Goal: Book appointment/travel/reservation

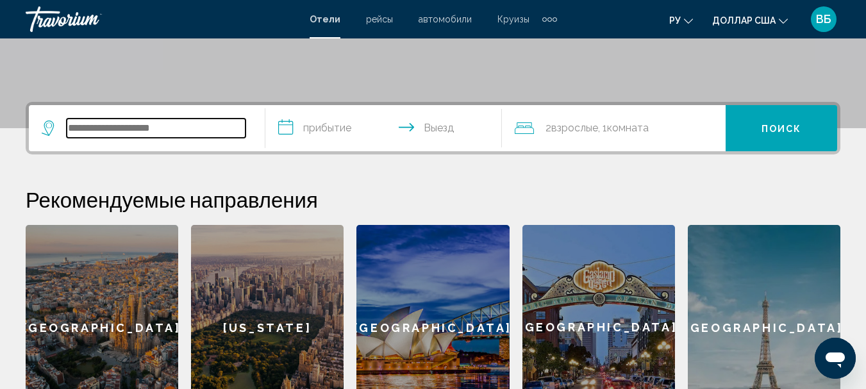
click at [112, 128] on input "Виджет поиска" at bounding box center [156, 128] width 179 height 19
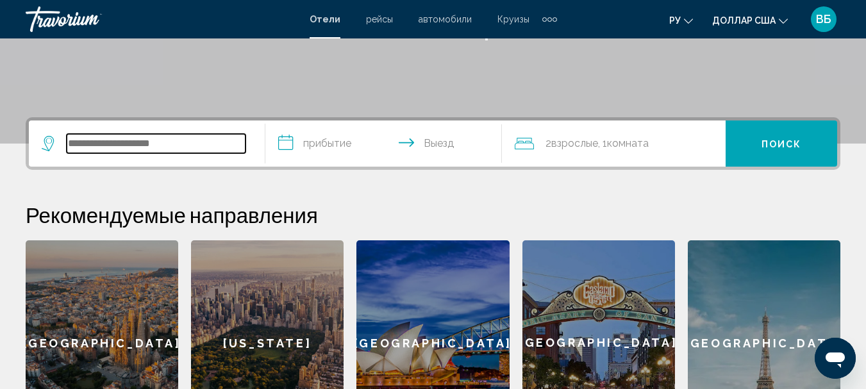
scroll to position [230, 0]
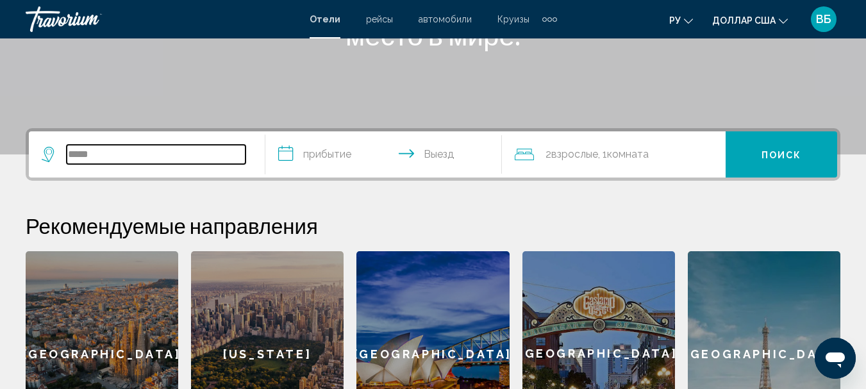
click at [108, 155] on input "*****" at bounding box center [156, 154] width 179 height 19
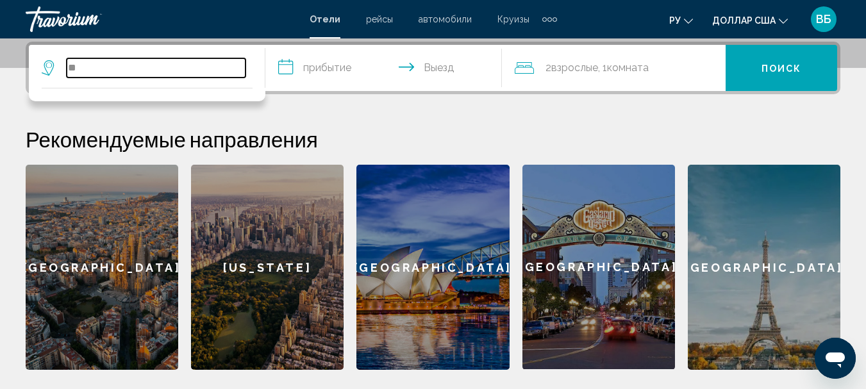
type input "*"
click at [101, 151] on h2 "Рекомендуемые направления" at bounding box center [433, 139] width 815 height 26
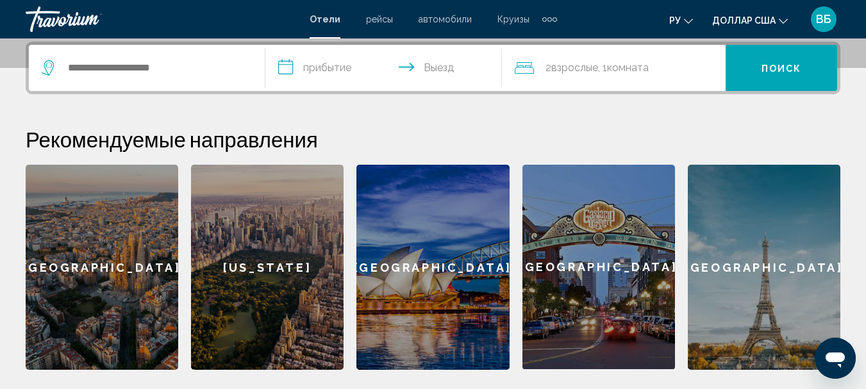
click at [240, 53] on div "Виджет поиска" at bounding box center [147, 68] width 210 height 46
click at [208, 69] on input "Виджет поиска" at bounding box center [156, 67] width 179 height 19
type input "*"
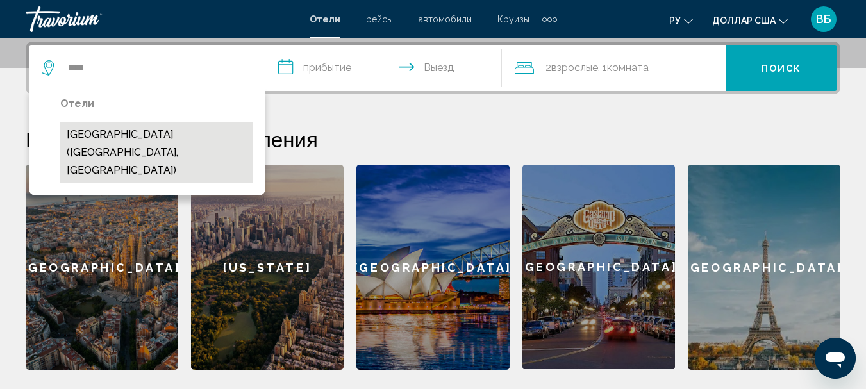
click at [185, 142] on button "[GEOGRAPHIC_DATA] ([GEOGRAPHIC_DATA], [GEOGRAPHIC_DATA])" at bounding box center [156, 152] width 192 height 60
type input "**********"
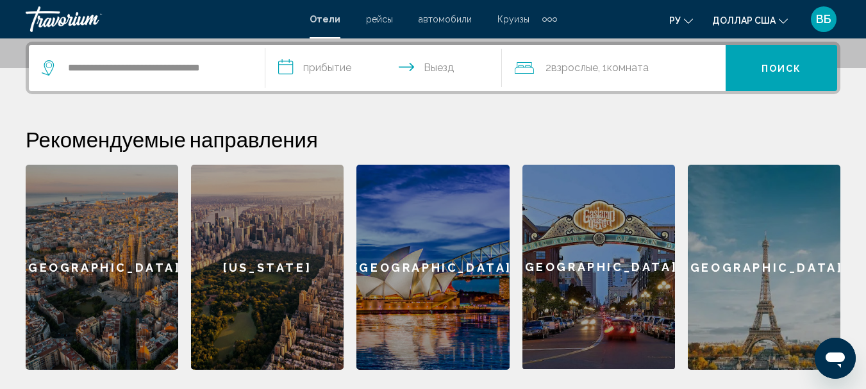
click at [352, 63] on input "**********" at bounding box center [386, 70] width 242 height 50
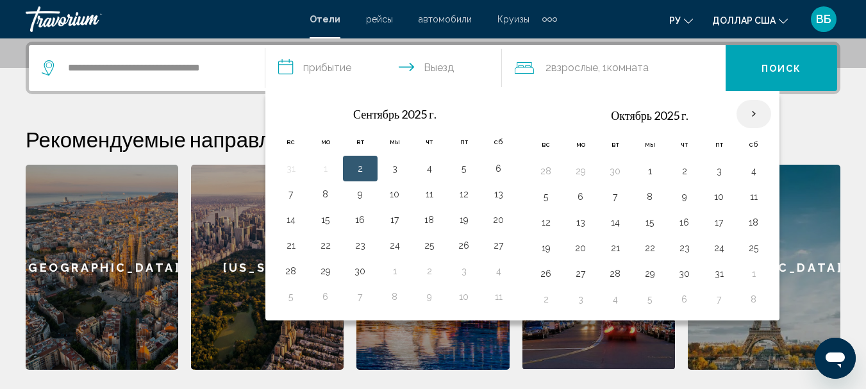
click at [755, 112] on th "В следующем месяце" at bounding box center [754, 114] width 35 height 28
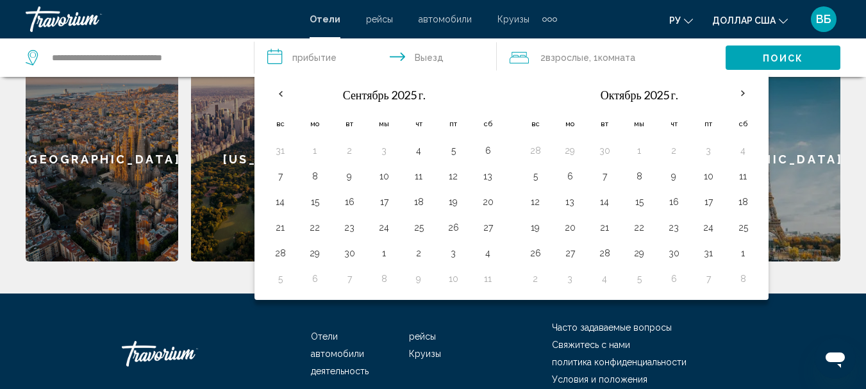
scroll to position [423, 0]
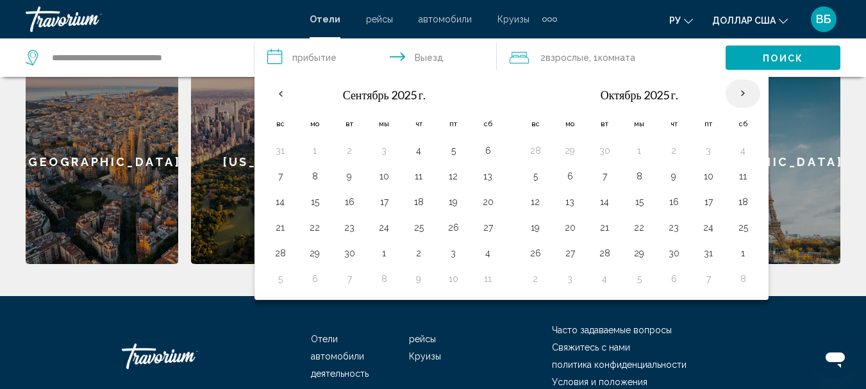
click at [745, 87] on th "В следующем месяце" at bounding box center [743, 94] width 35 height 28
click at [739, 91] on th "В следующем месяце" at bounding box center [743, 94] width 35 height 28
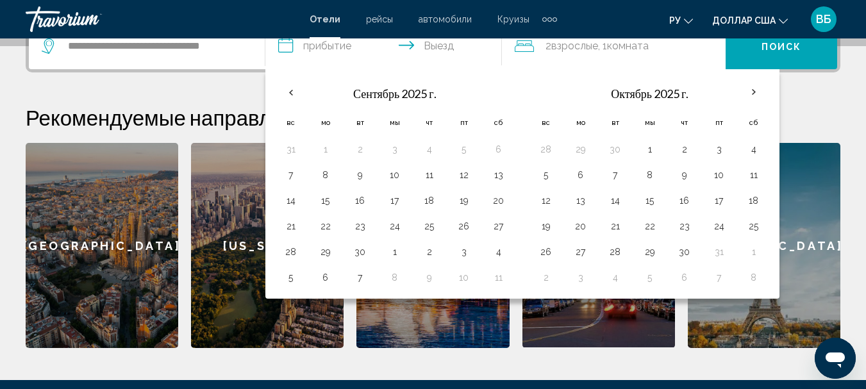
scroll to position [358, 0]
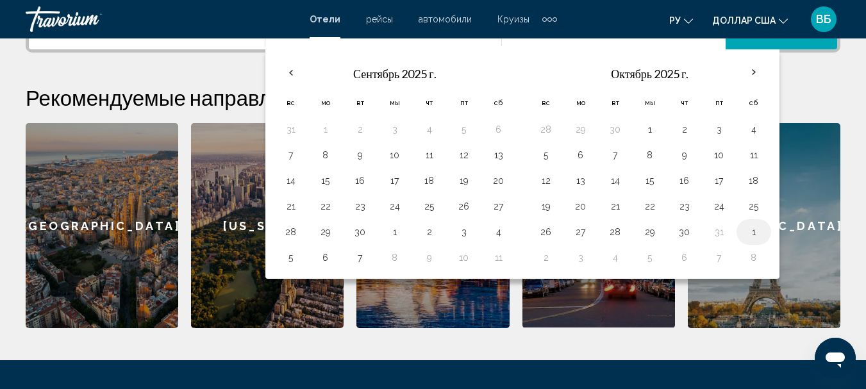
click at [756, 226] on button "1" at bounding box center [754, 232] width 21 height 18
click at [501, 129] on button "6" at bounding box center [499, 130] width 21 height 18
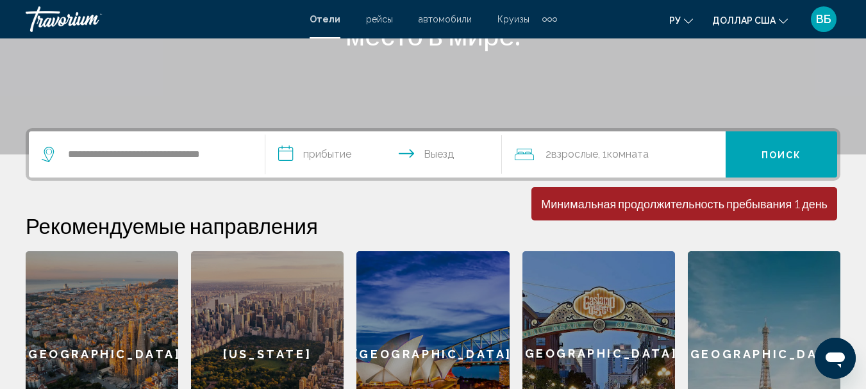
scroll to position [294, 0]
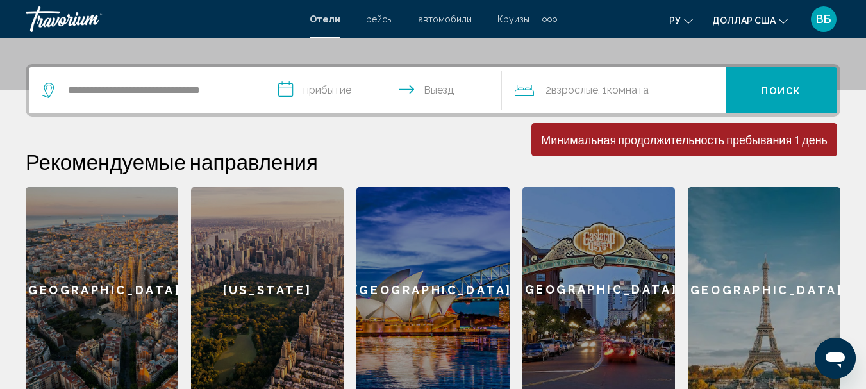
click at [347, 84] on input "**********" at bounding box center [386, 92] width 242 height 50
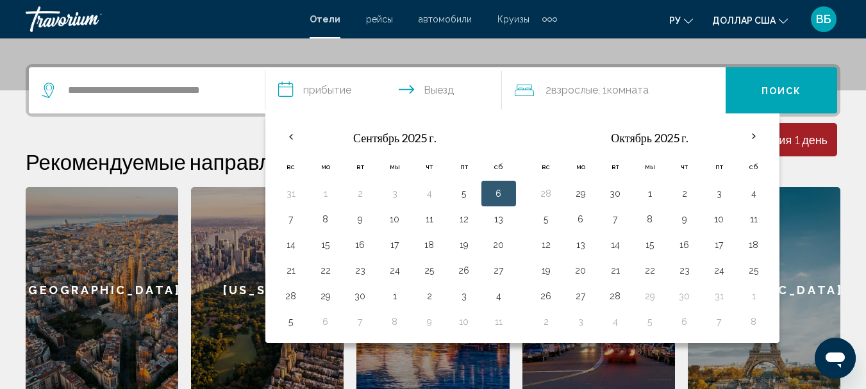
scroll to position [317, 0]
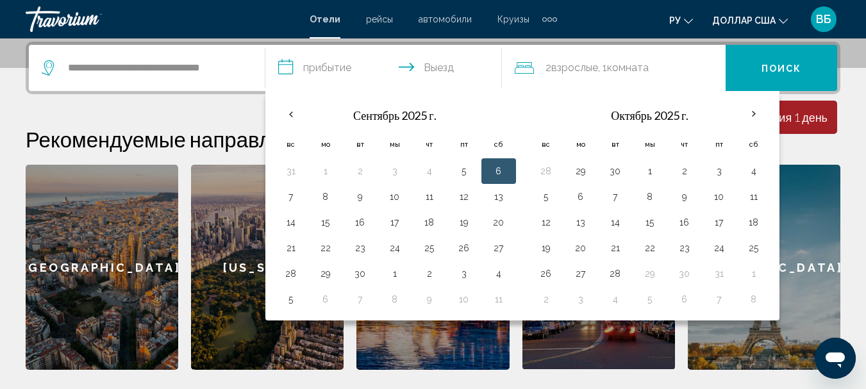
click at [310, 63] on input "**********" at bounding box center [386, 70] width 242 height 50
click at [751, 168] on button "4" at bounding box center [754, 171] width 21 height 18
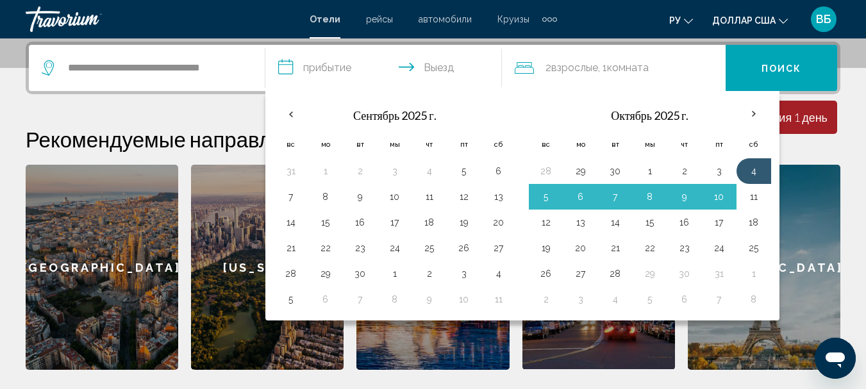
click at [753, 192] on button "11" at bounding box center [754, 197] width 21 height 18
type input "**********"
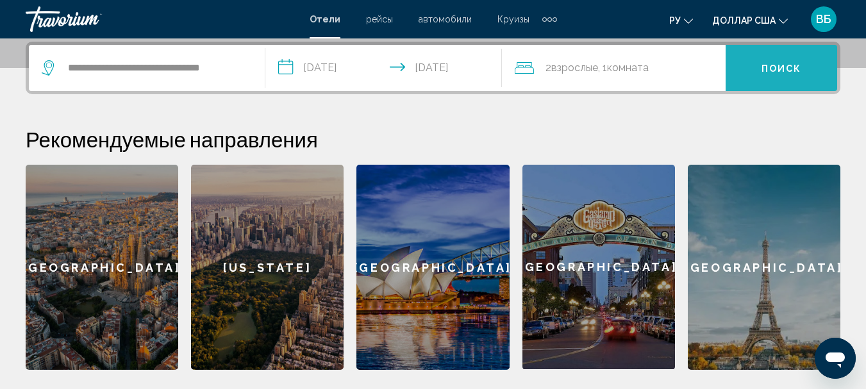
click at [746, 69] on button "Поиск" at bounding box center [782, 68] width 112 height 46
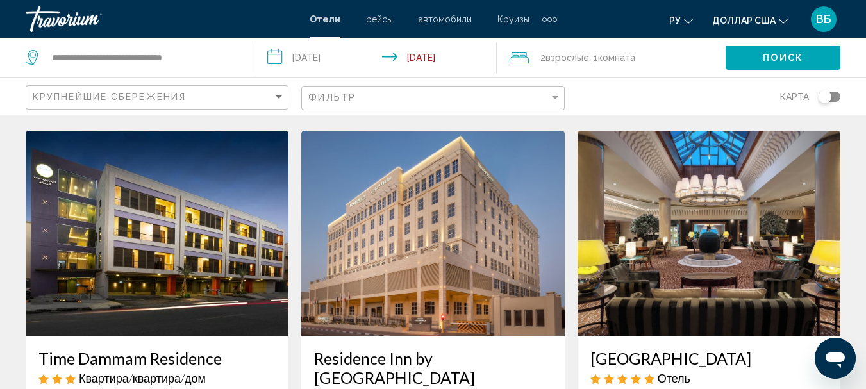
scroll to position [521, 0]
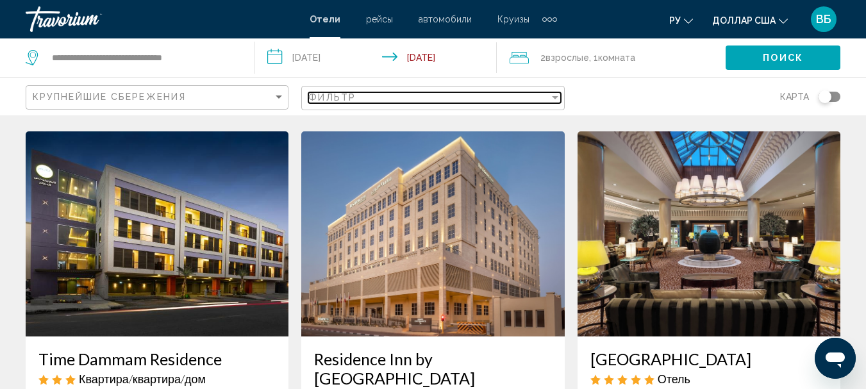
click at [557, 93] on div "Filter" at bounding box center [556, 97] width 12 height 10
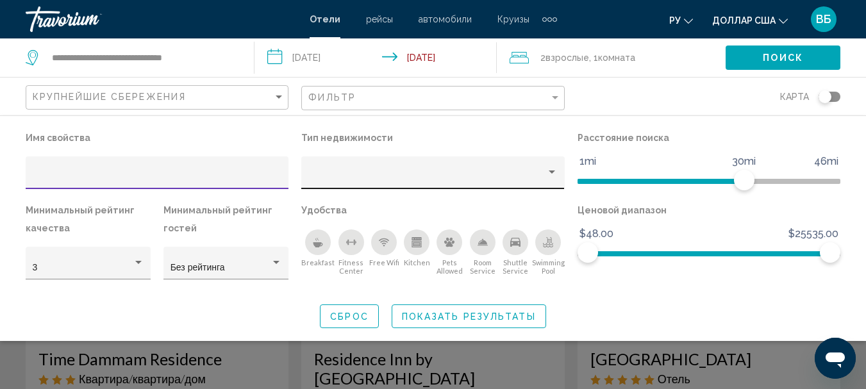
scroll to position [200, 0]
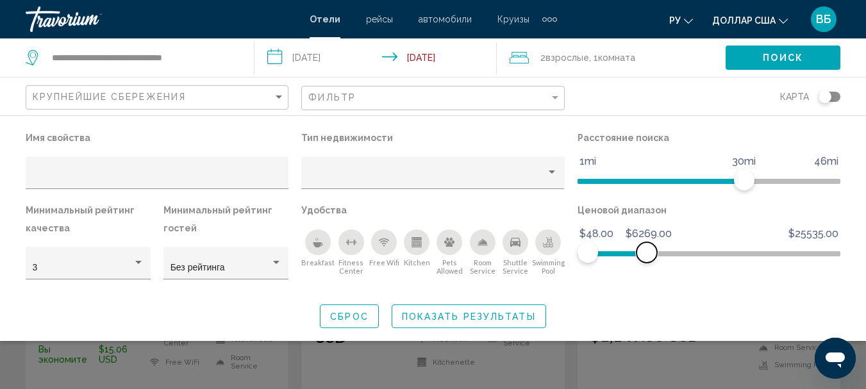
drag, startPoint x: 713, startPoint y: 241, endPoint x: 647, endPoint y: 255, distance: 67.4
click at [647, 255] on span "Hotel Filters" at bounding box center [647, 252] width 21 height 21
drag, startPoint x: 647, startPoint y: 255, endPoint x: 639, endPoint y: 248, distance: 10.9
click at [630, 248] on span "Hotel Filters" at bounding box center [629, 252] width 21 height 21
click at [797, 56] on span "Поиск" at bounding box center [783, 58] width 40 height 10
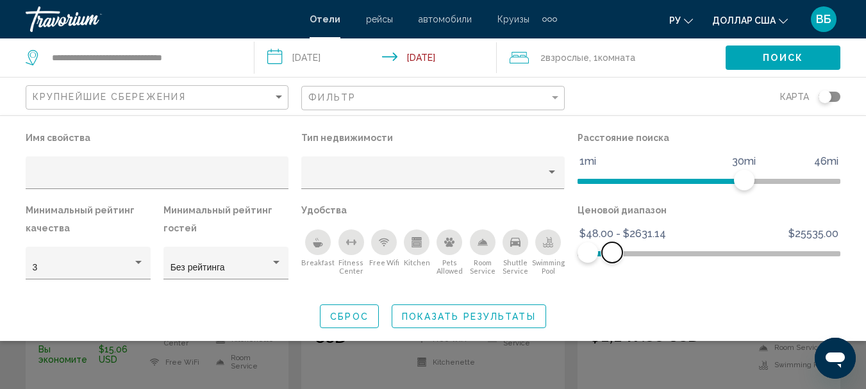
click at [612, 253] on ngx-slider "$48.00 $25535.00 $48.00 $2631.14 $48.00 - $2631.14" at bounding box center [709, 252] width 263 height 3
click at [778, 51] on button "Поиск" at bounding box center [783, 58] width 115 height 24
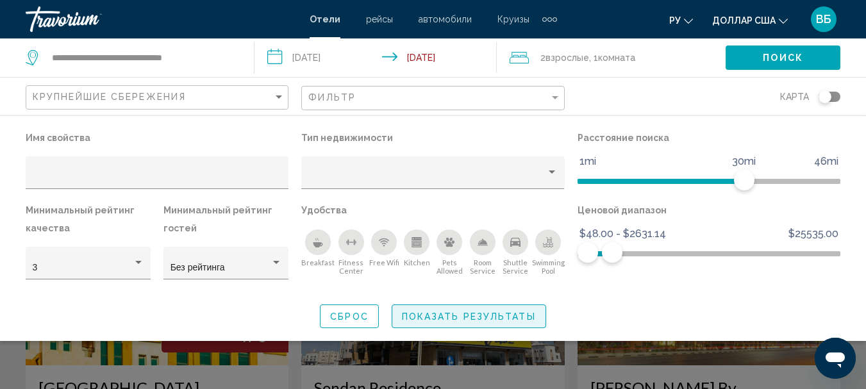
click at [511, 312] on span "Показать результаты" at bounding box center [469, 316] width 134 height 10
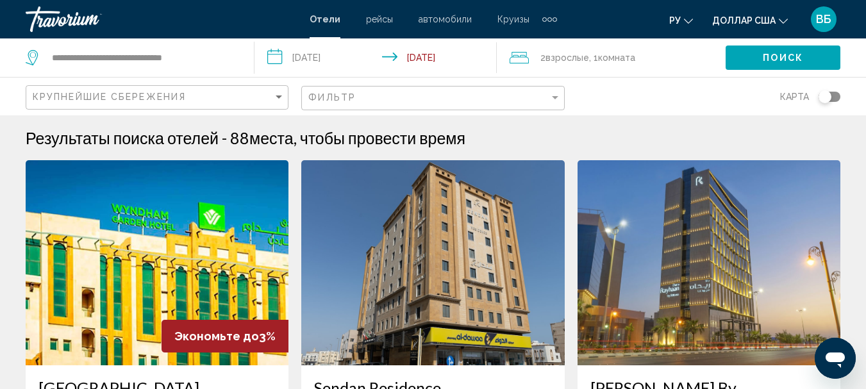
click at [524, 19] on font "Круизы" at bounding box center [514, 19] width 32 height 10
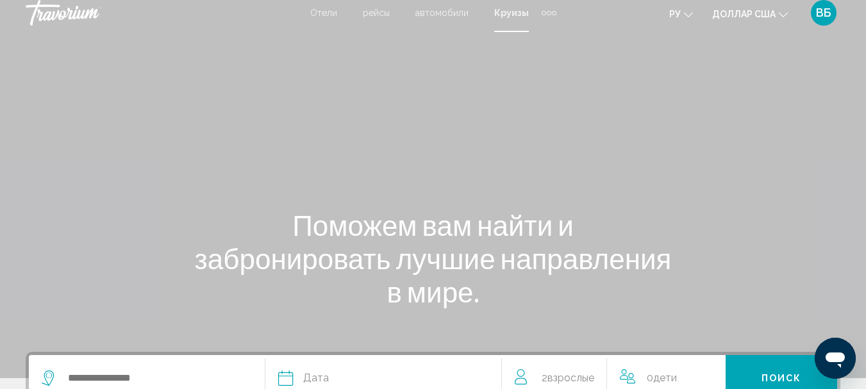
scroll to position [192, 0]
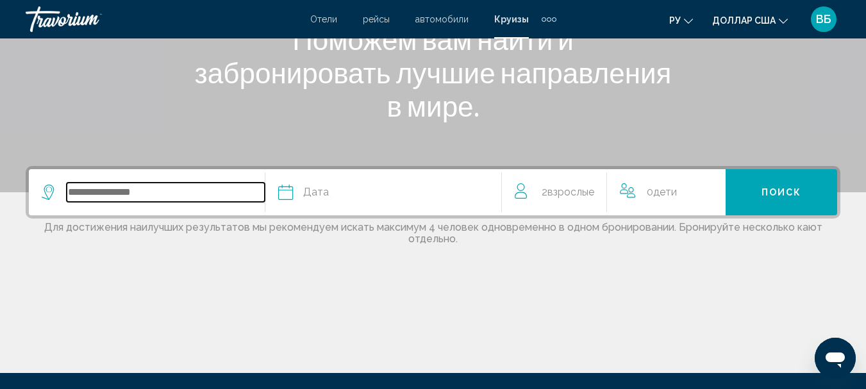
click at [172, 185] on input "Search widget" at bounding box center [166, 192] width 198 height 19
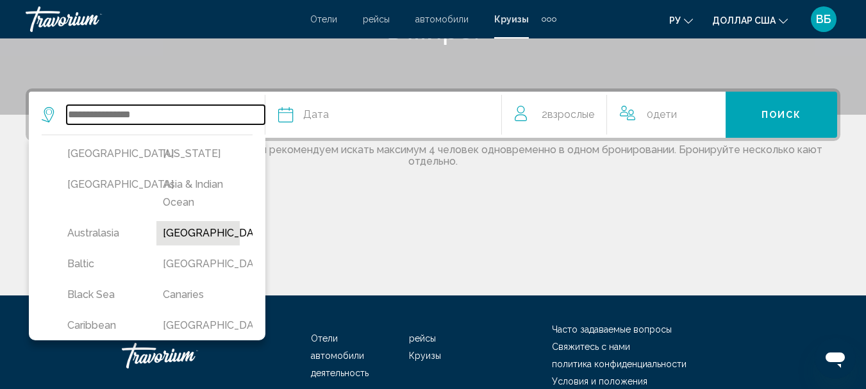
scroll to position [317, 0]
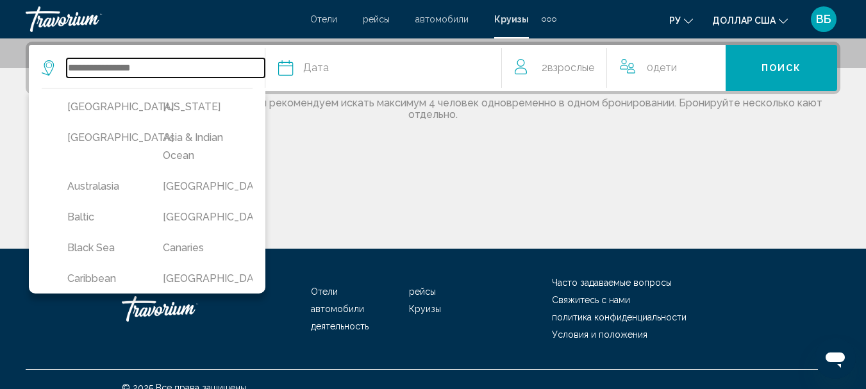
click at [153, 61] on input "Search widget" at bounding box center [166, 67] width 198 height 19
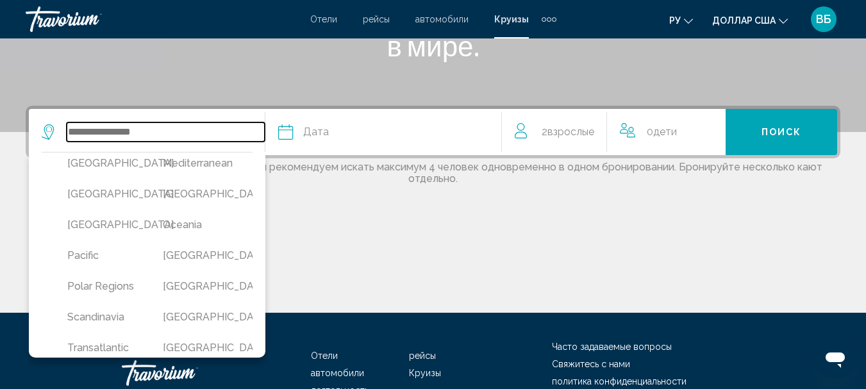
scroll to position [256, 0]
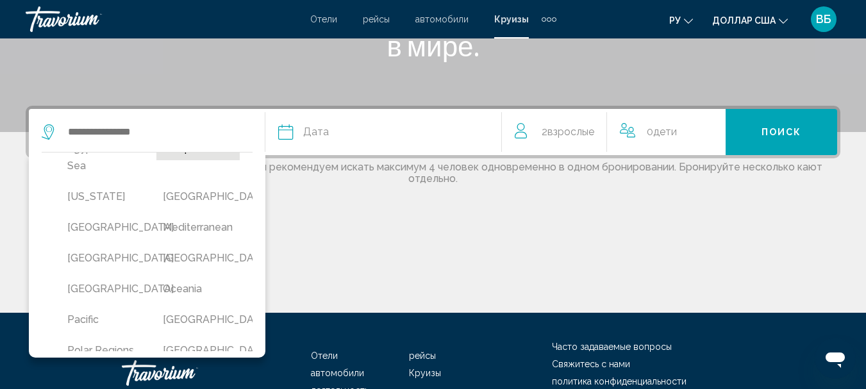
click at [186, 160] on button "Europe" at bounding box center [197, 148] width 83 height 24
type input "******"
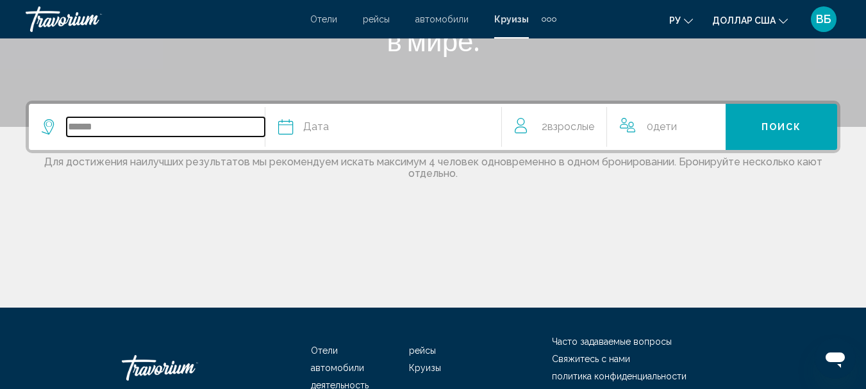
scroll to position [317, 0]
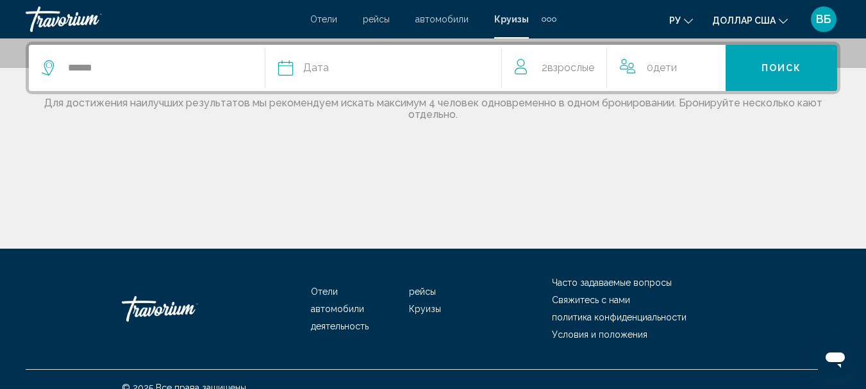
click at [358, 59] on div "Дата" at bounding box center [389, 68] width 223 height 18
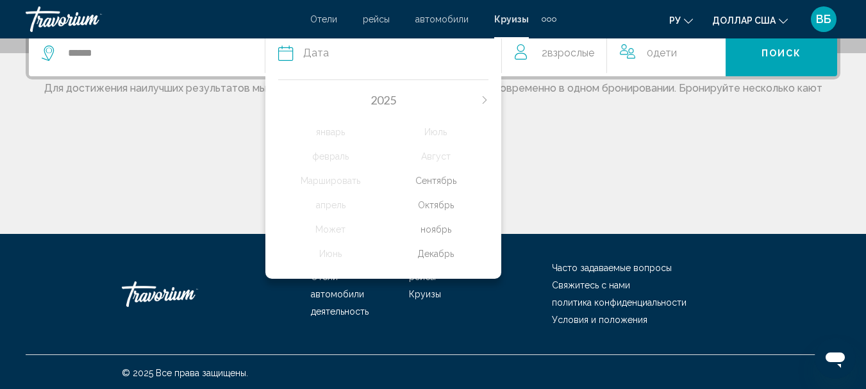
scroll to position [333, 0]
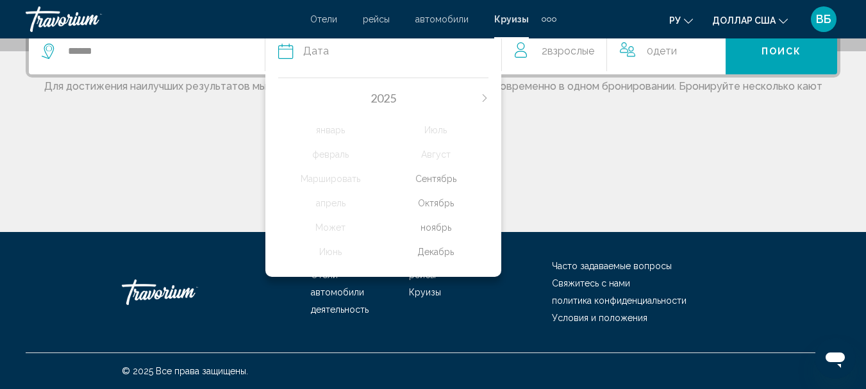
click at [441, 249] on div "Декабрь" at bounding box center [435, 251] width 105 height 23
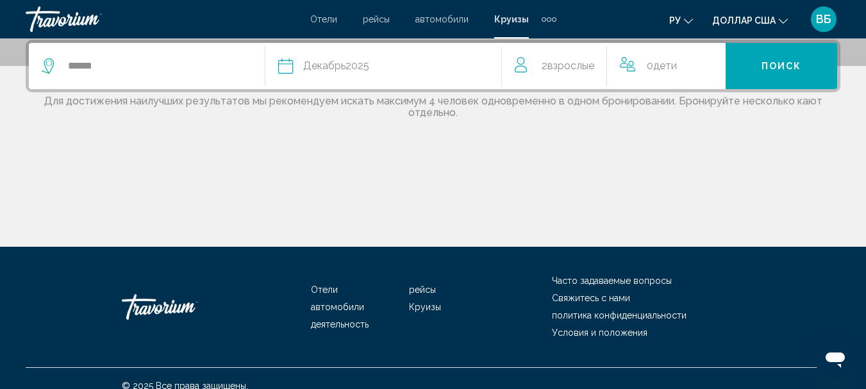
scroll to position [317, 0]
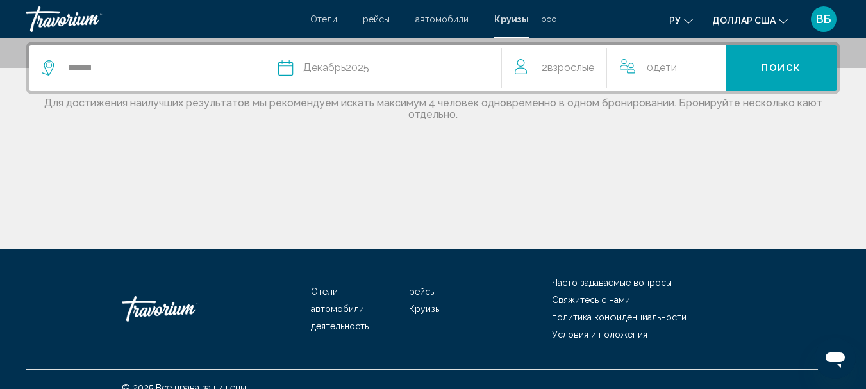
click at [391, 66] on div "Дата Декабрь 2025" at bounding box center [389, 68] width 223 height 18
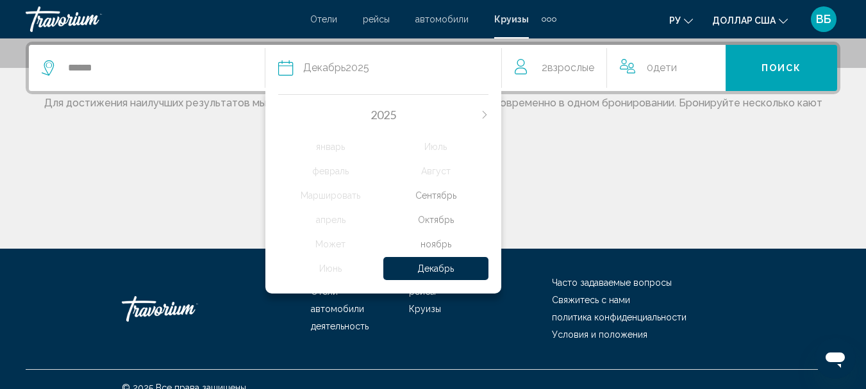
click at [485, 113] on icon "Next month" at bounding box center [484, 115] width 4 height 8
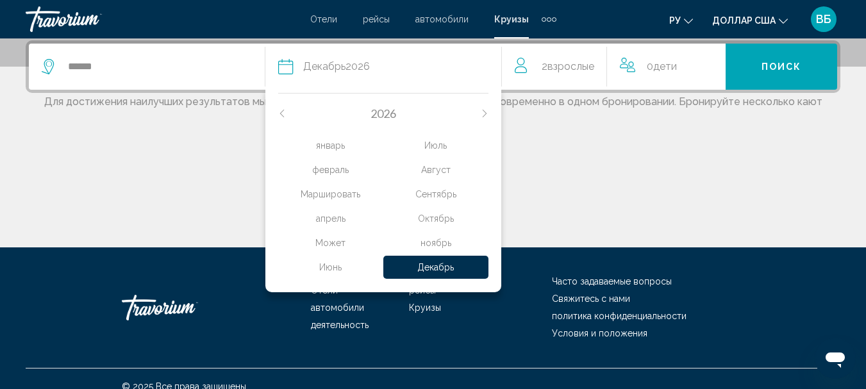
scroll to position [333, 0]
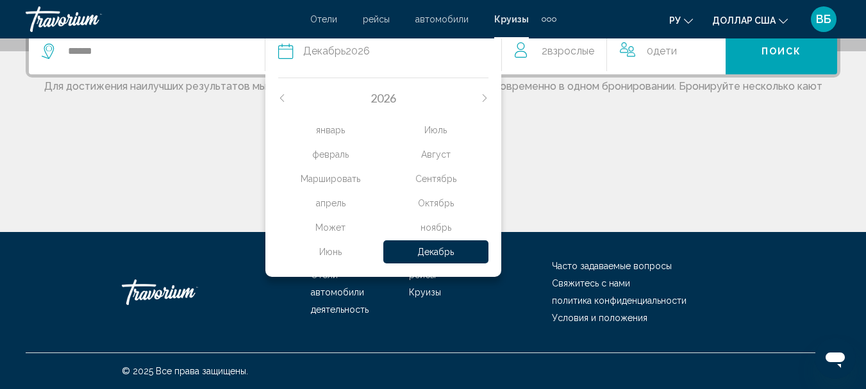
click at [335, 203] on div "апрель" at bounding box center [330, 203] width 105 height 23
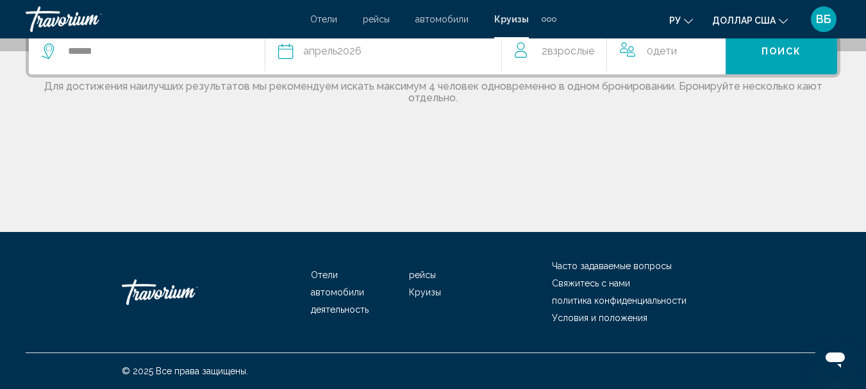
scroll to position [317, 0]
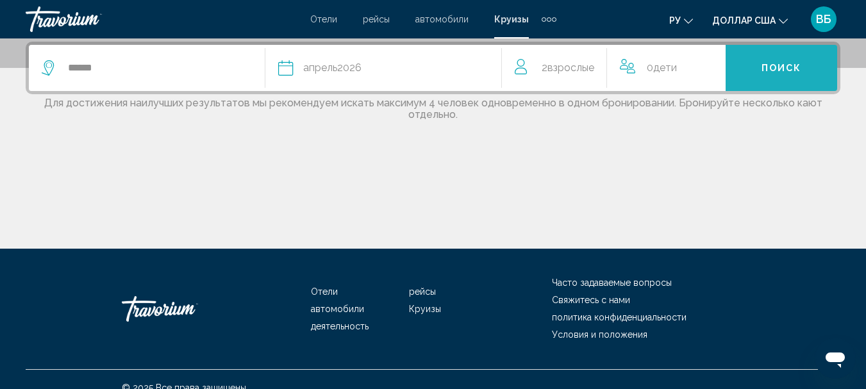
click at [801, 76] on button "Поиск" at bounding box center [782, 68] width 112 height 46
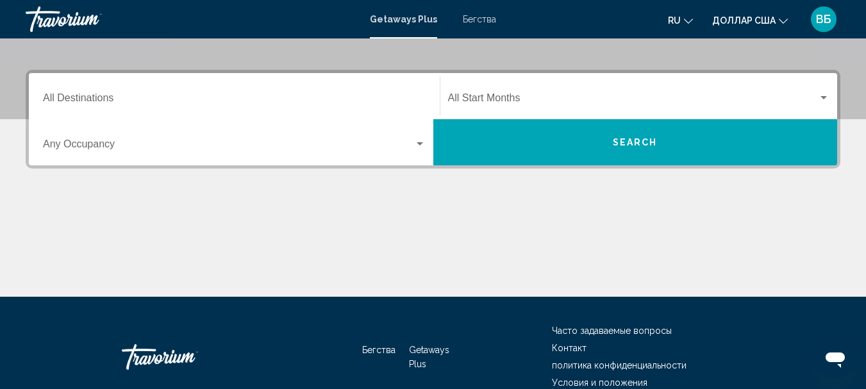
scroll to position [138, 0]
